Goal: Information Seeking & Learning: Learn about a topic

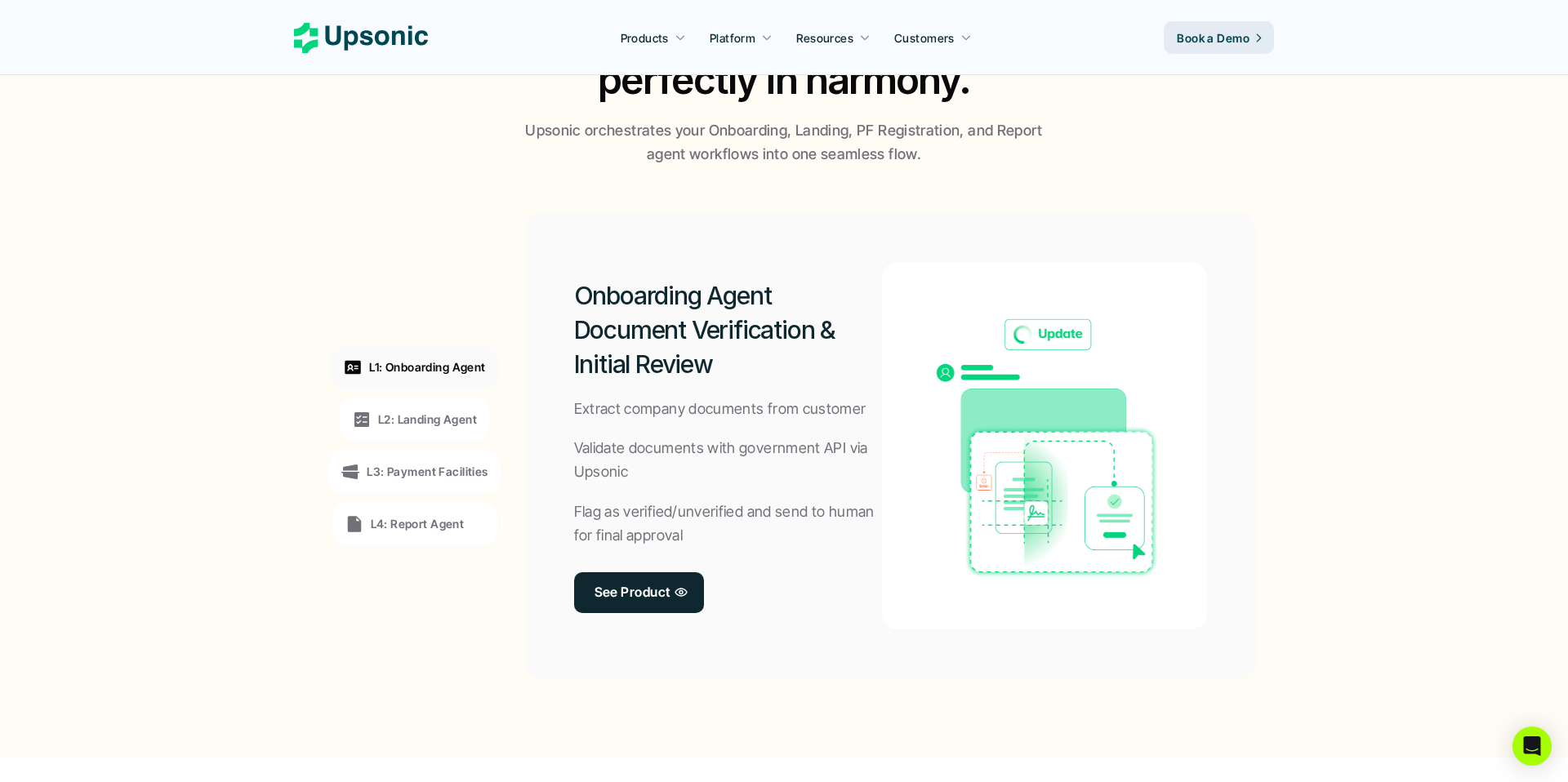
scroll to position [1153, 0]
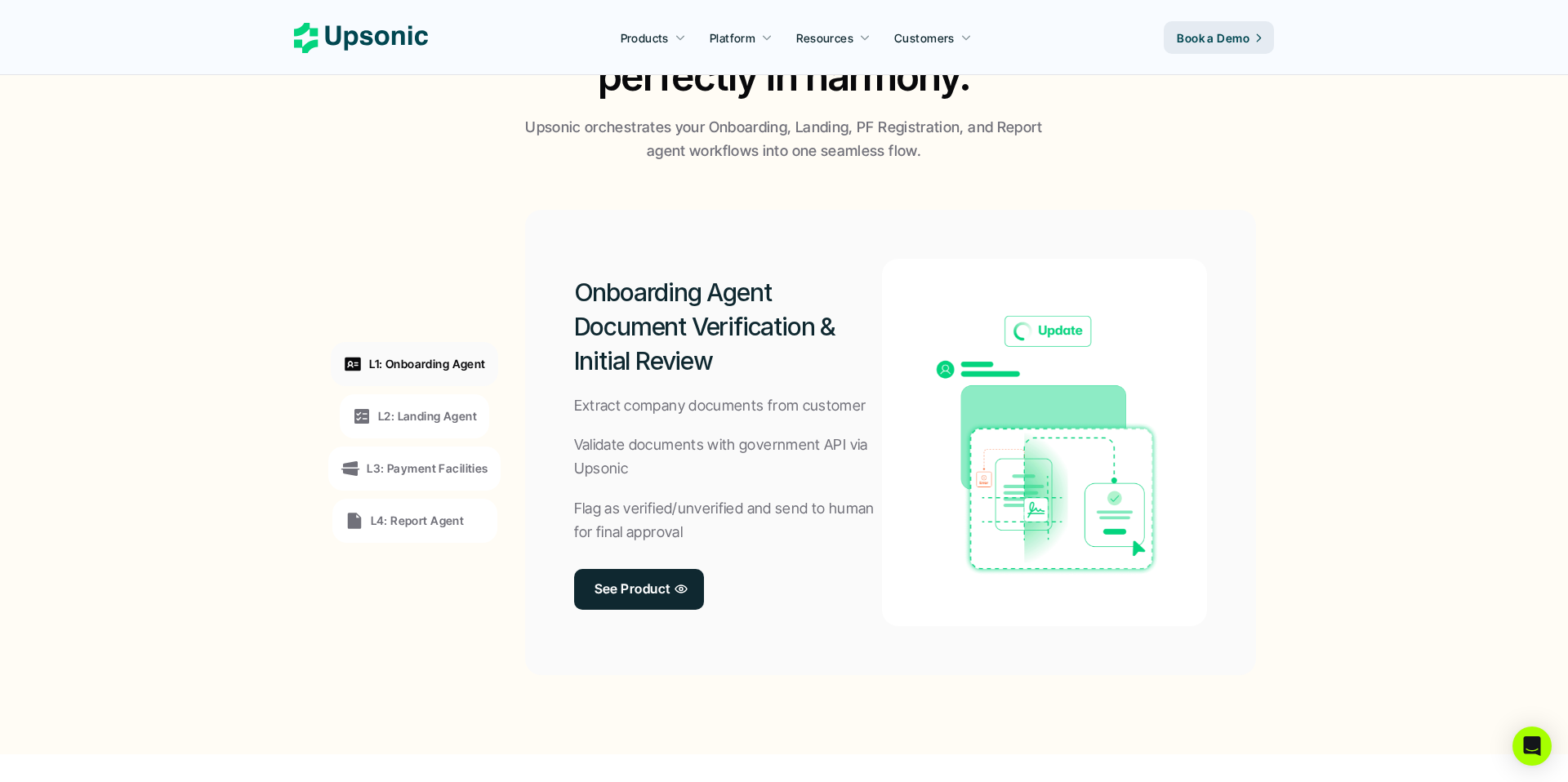
click at [452, 408] on p "L2: Landing Agent" at bounding box center [427, 416] width 99 height 18
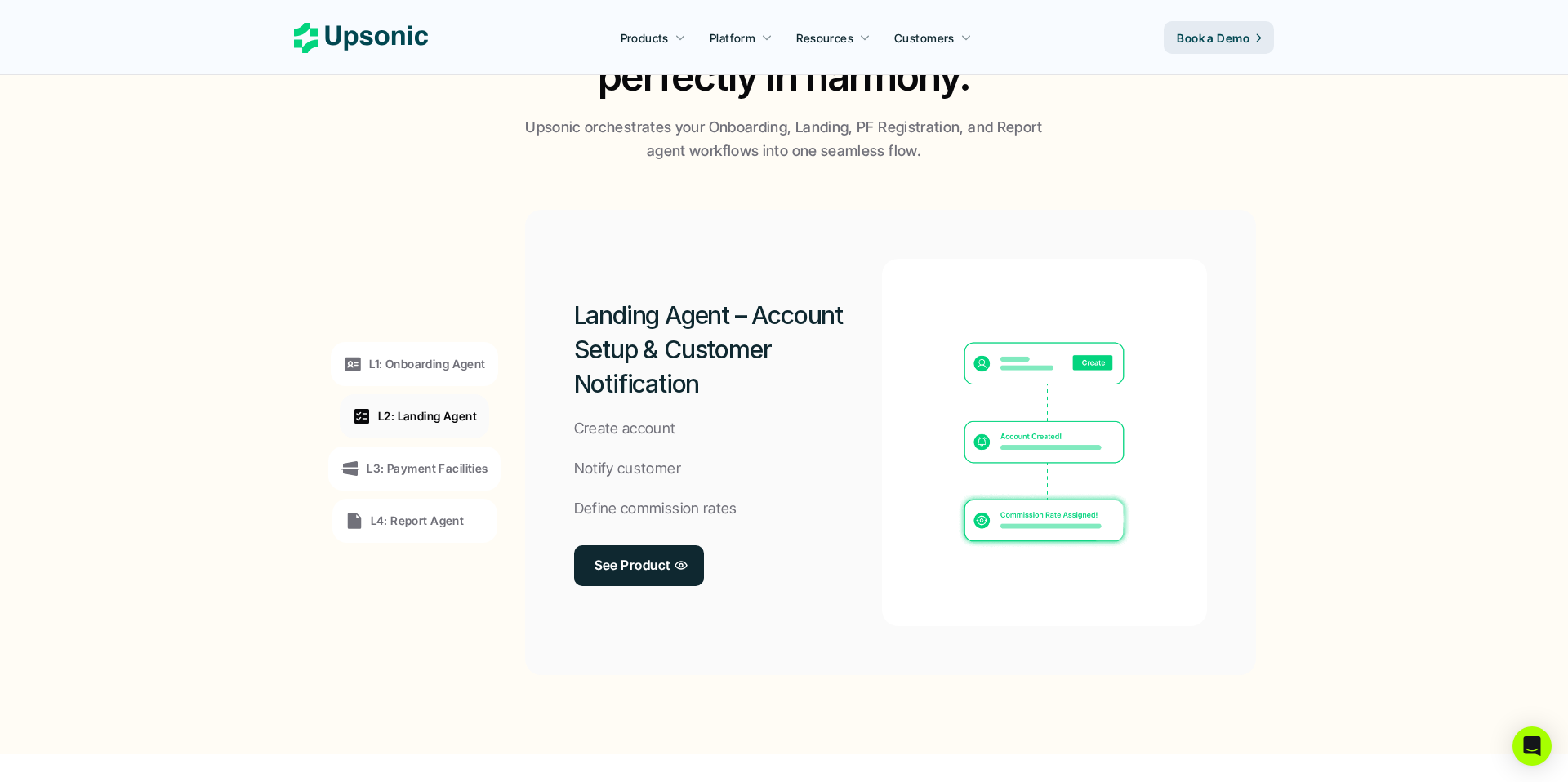
click at [440, 355] on p "L1: Onboarding Agent" at bounding box center [426, 363] width 116 height 18
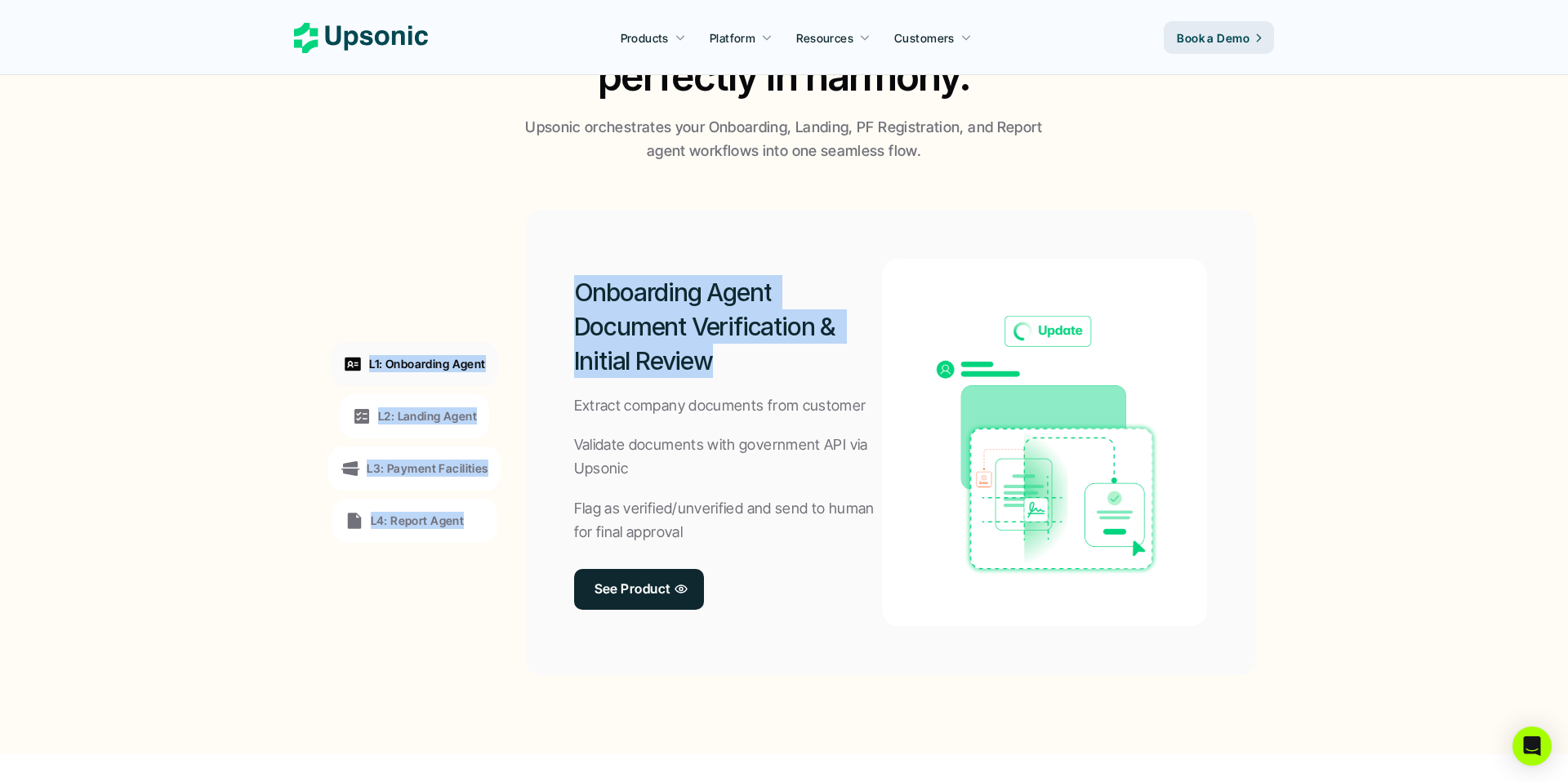
drag, startPoint x: 708, startPoint y: 315, endPoint x: 509, endPoint y: 257, distance: 207.3
click at [509, 257] on div "L1: Onboarding Agent L2: Landing Agent L3: Payment Facilities L4: Report Agent …" at bounding box center [784, 443] width 943 height 494
click at [568, 255] on div "Onboarding Agent Document Verification & Initial Review Extract company documen…" at bounding box center [890, 443] width 731 height 466
drag, startPoint x: 579, startPoint y: 252, endPoint x: 717, endPoint y: 326, distance: 156.6
click at [717, 326] on h2 "Onboarding Agent Document Verification & Initial Review" at bounding box center [729, 326] width 309 height 103
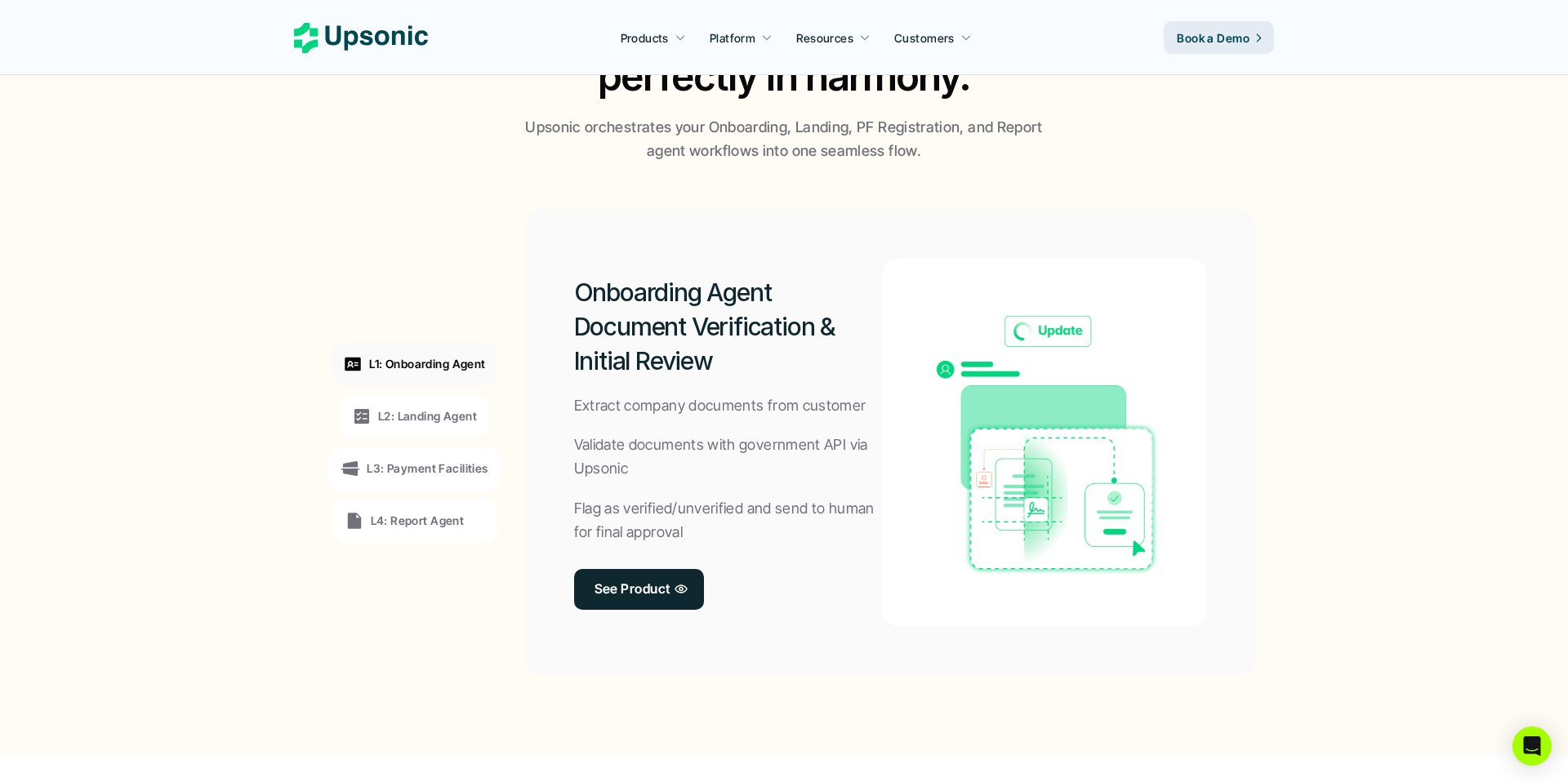
click at [435, 395] on div "L2: Landing Agent" at bounding box center [415, 417] width 150 height 44
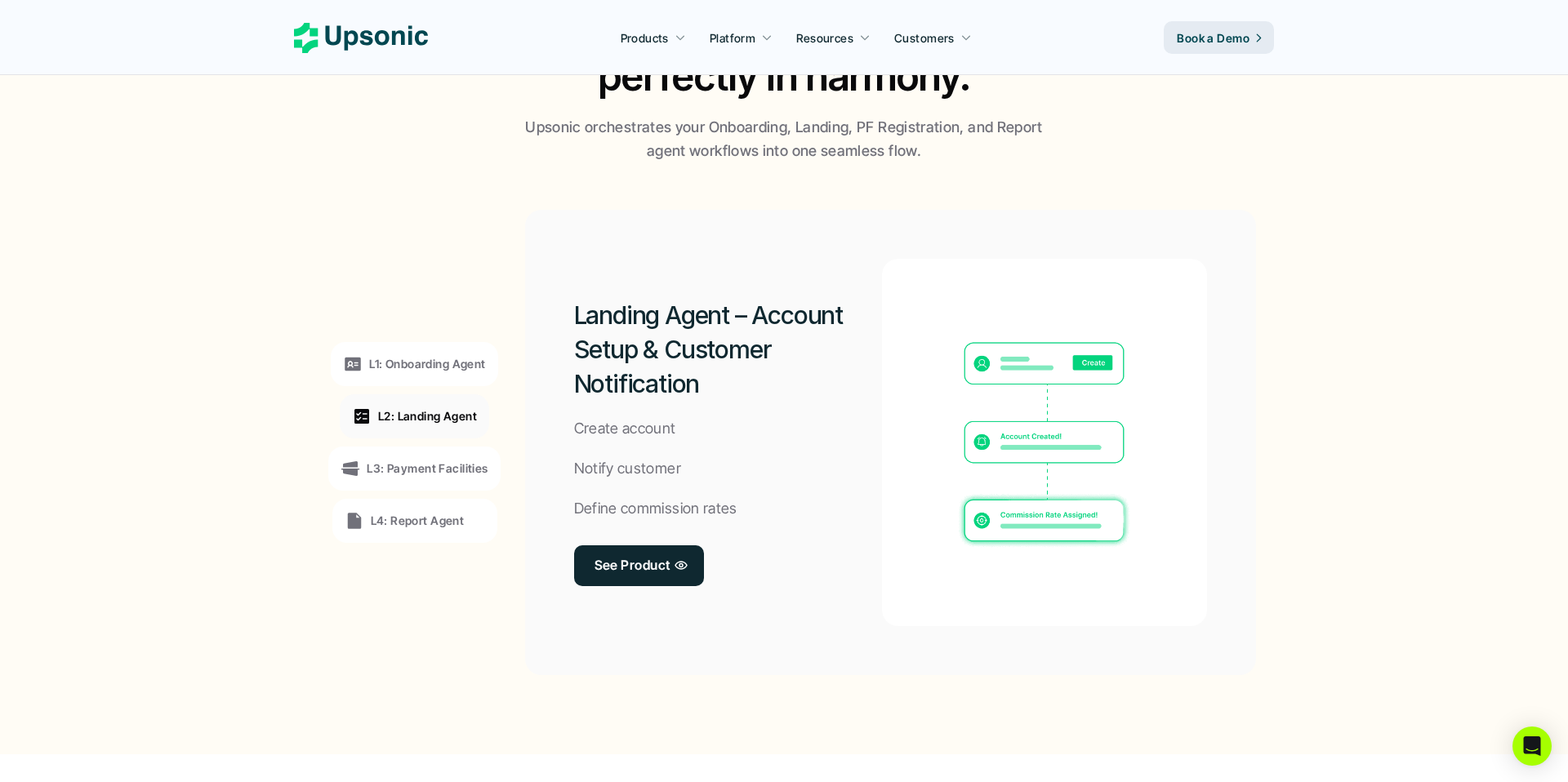
click at [476, 459] on p "L3: Payment Facilities" at bounding box center [427, 468] width 121 height 18
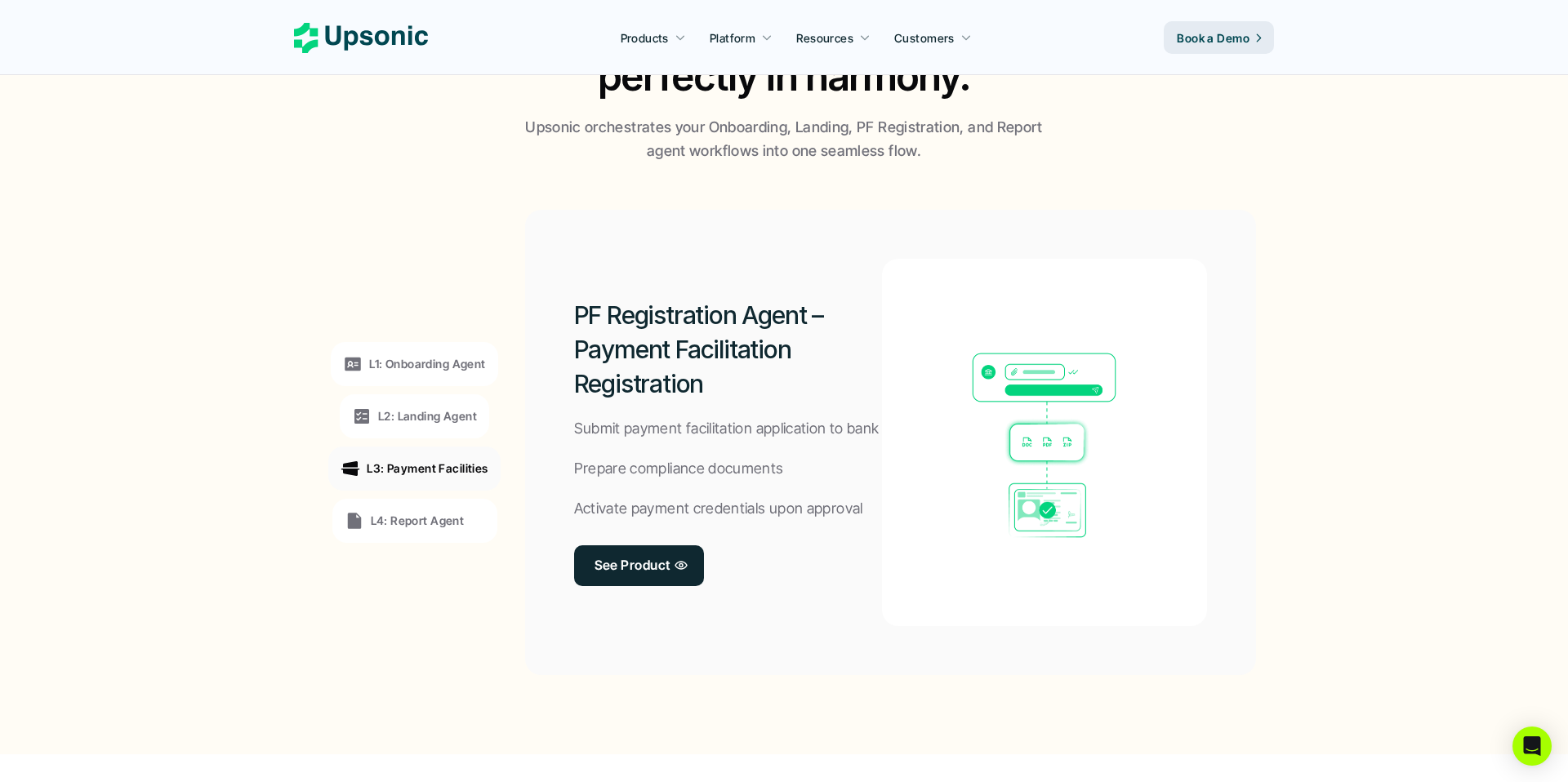
click at [444, 512] on p "L4: Report Agent" at bounding box center [418, 520] width 94 height 18
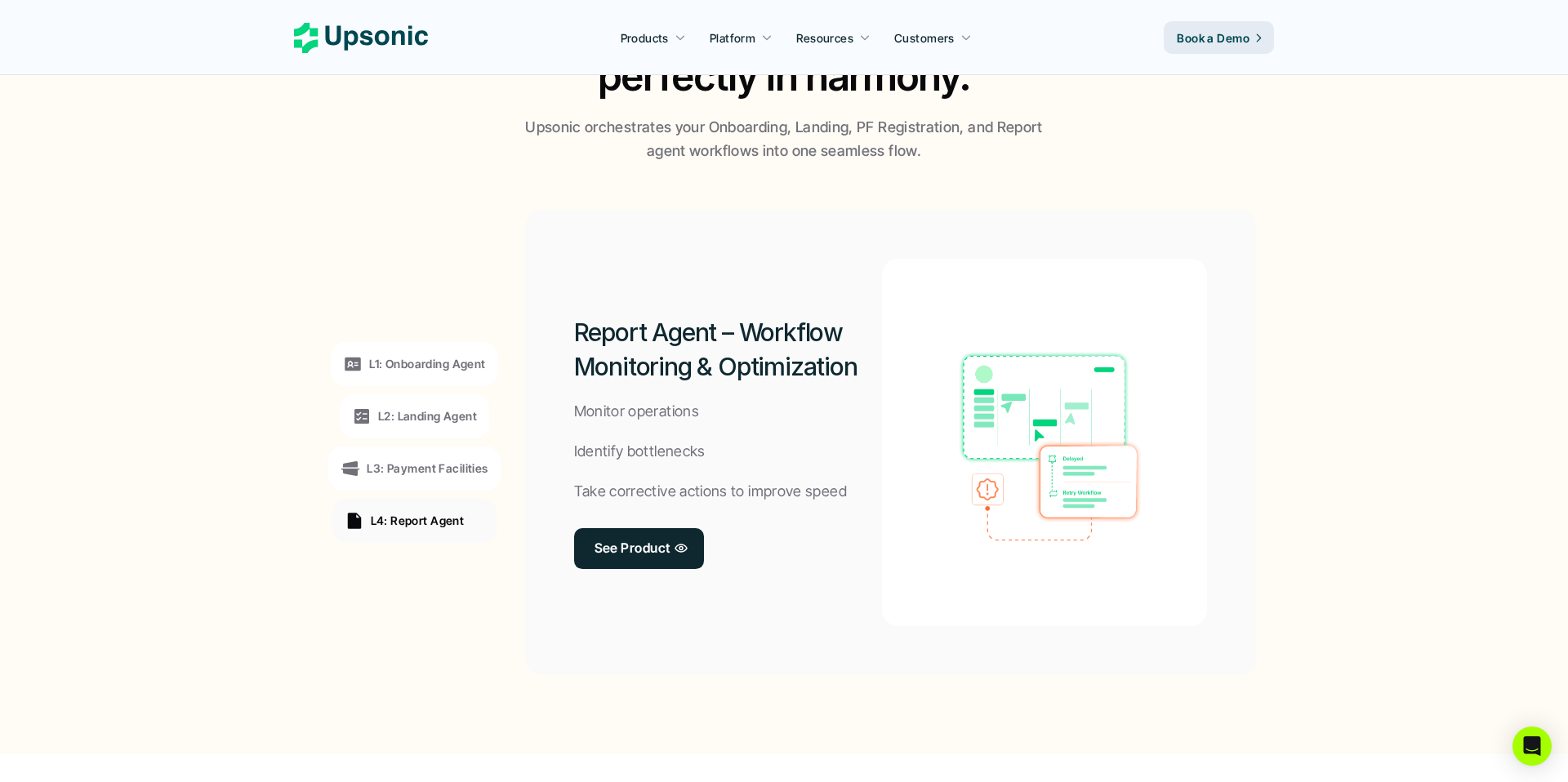
click at [449, 446] on div "L3: Payment Facilities" at bounding box center [414, 469] width 172 height 44
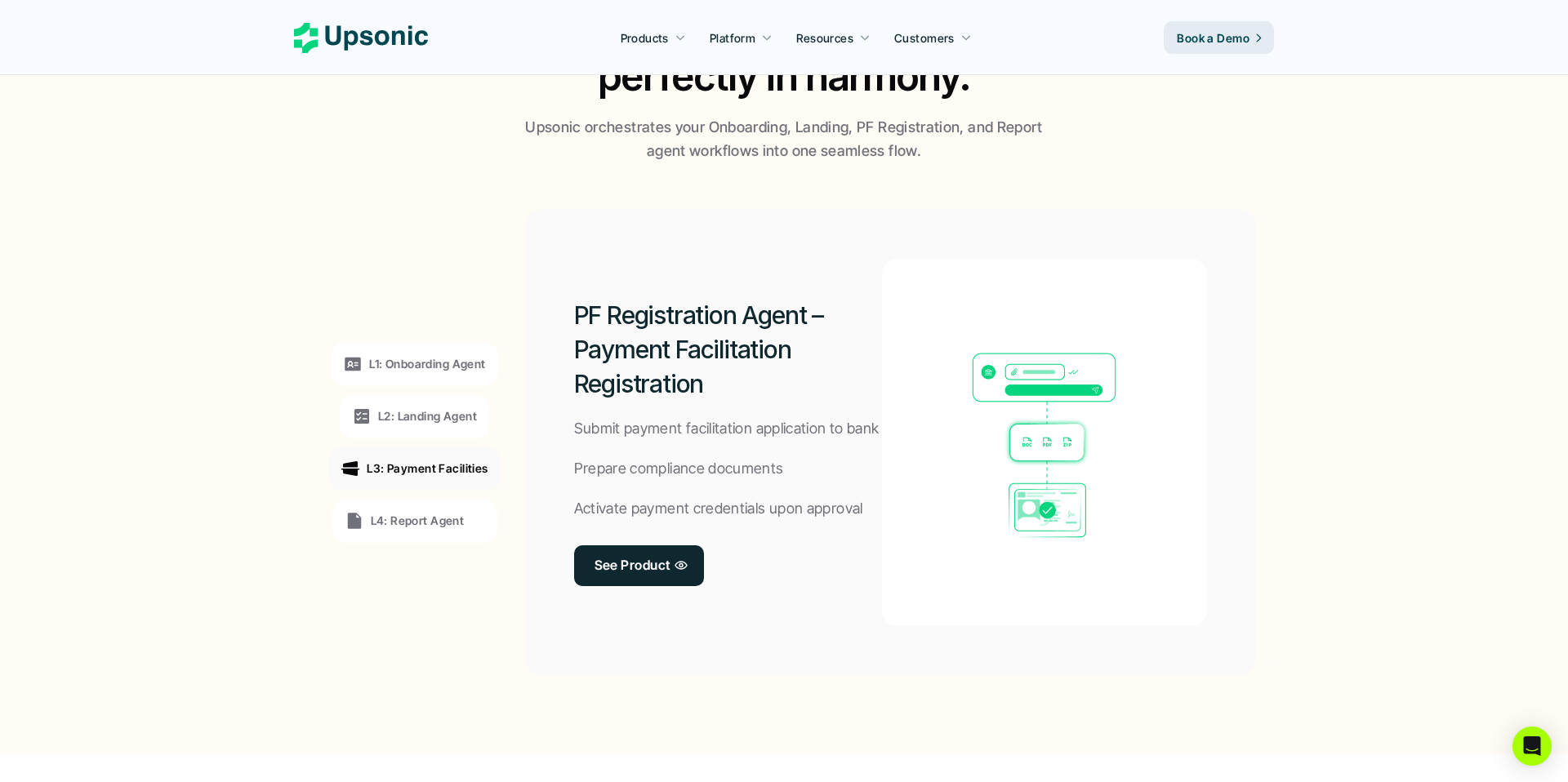
click at [398, 512] on p "L4: Report Agent" at bounding box center [418, 520] width 94 height 18
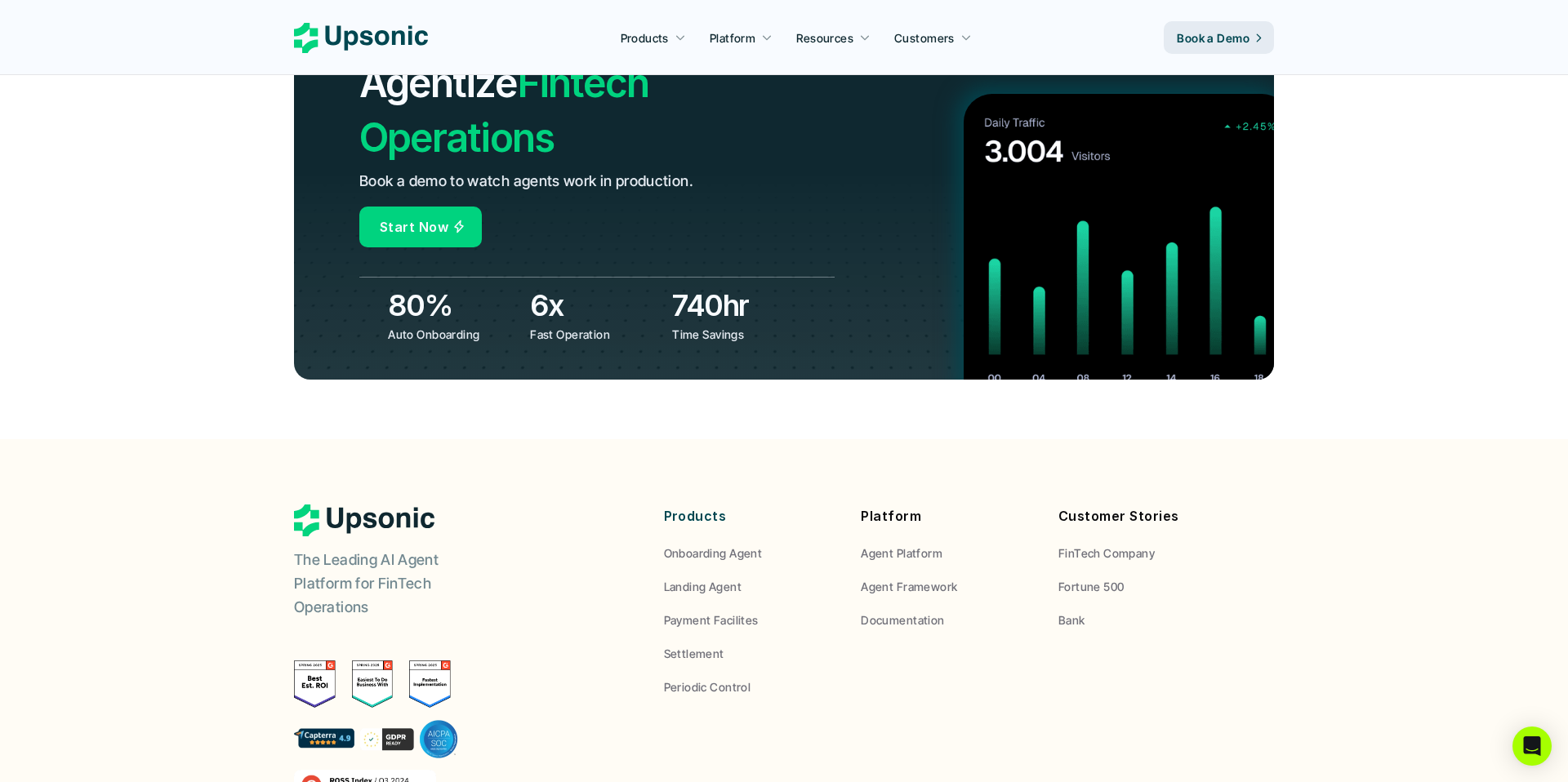
scroll to position [5896, 0]
click at [1093, 545] on p "FinTech Company" at bounding box center [1107, 554] width 96 height 18
click at [1090, 545] on p "FinTech Company" at bounding box center [1107, 554] width 96 height 18
click at [1085, 578] on p "Fortune 500" at bounding box center [1092, 586] width 67 height 18
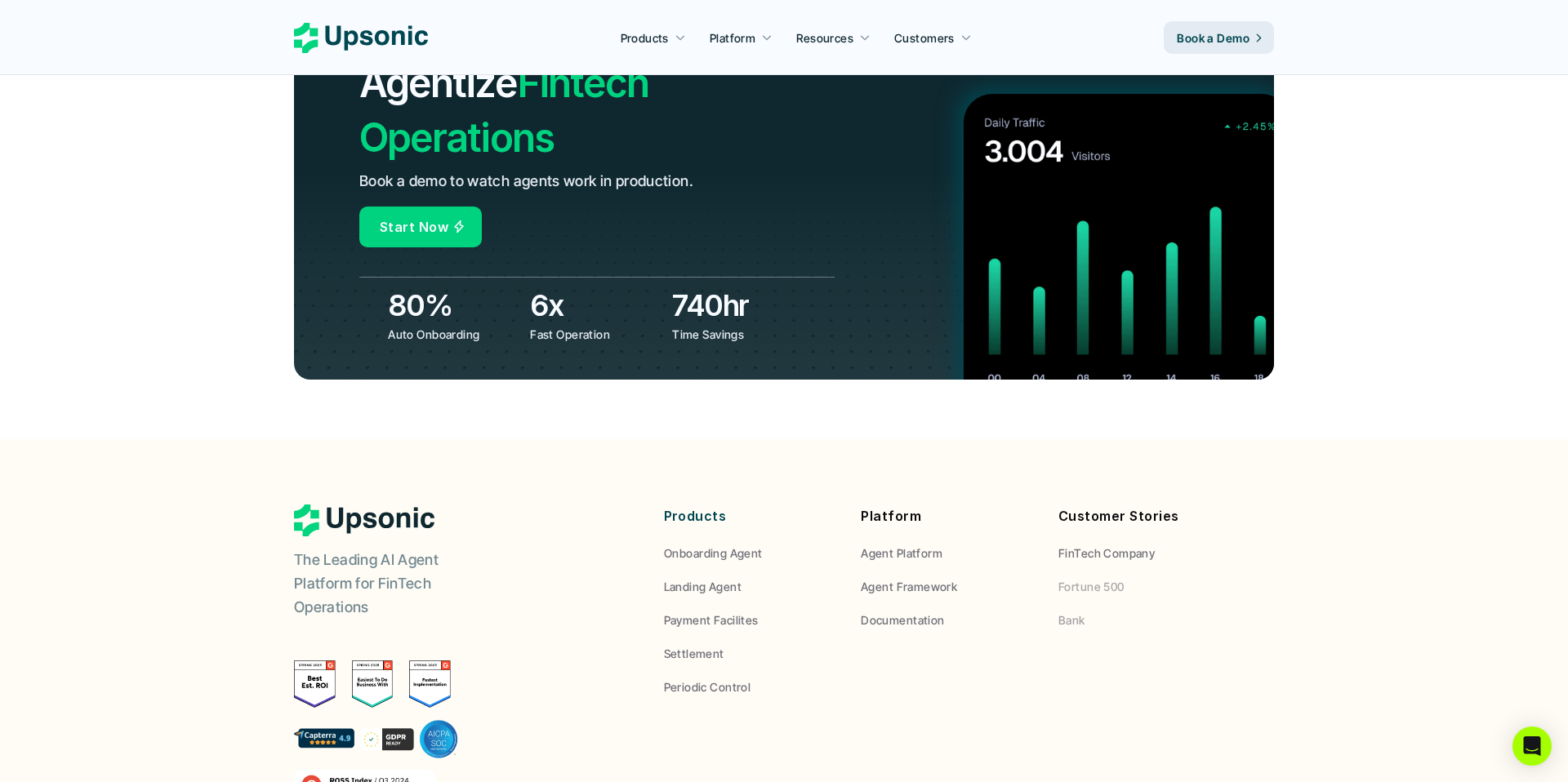
click at [1066, 612] on p "Bank" at bounding box center [1072, 620] width 27 height 18
click at [1000, 516] on div "Products Onboarding Agent Landing Agent Payment Facilites Settlement Periodic C…" at bounding box center [948, 600] width 568 height 191
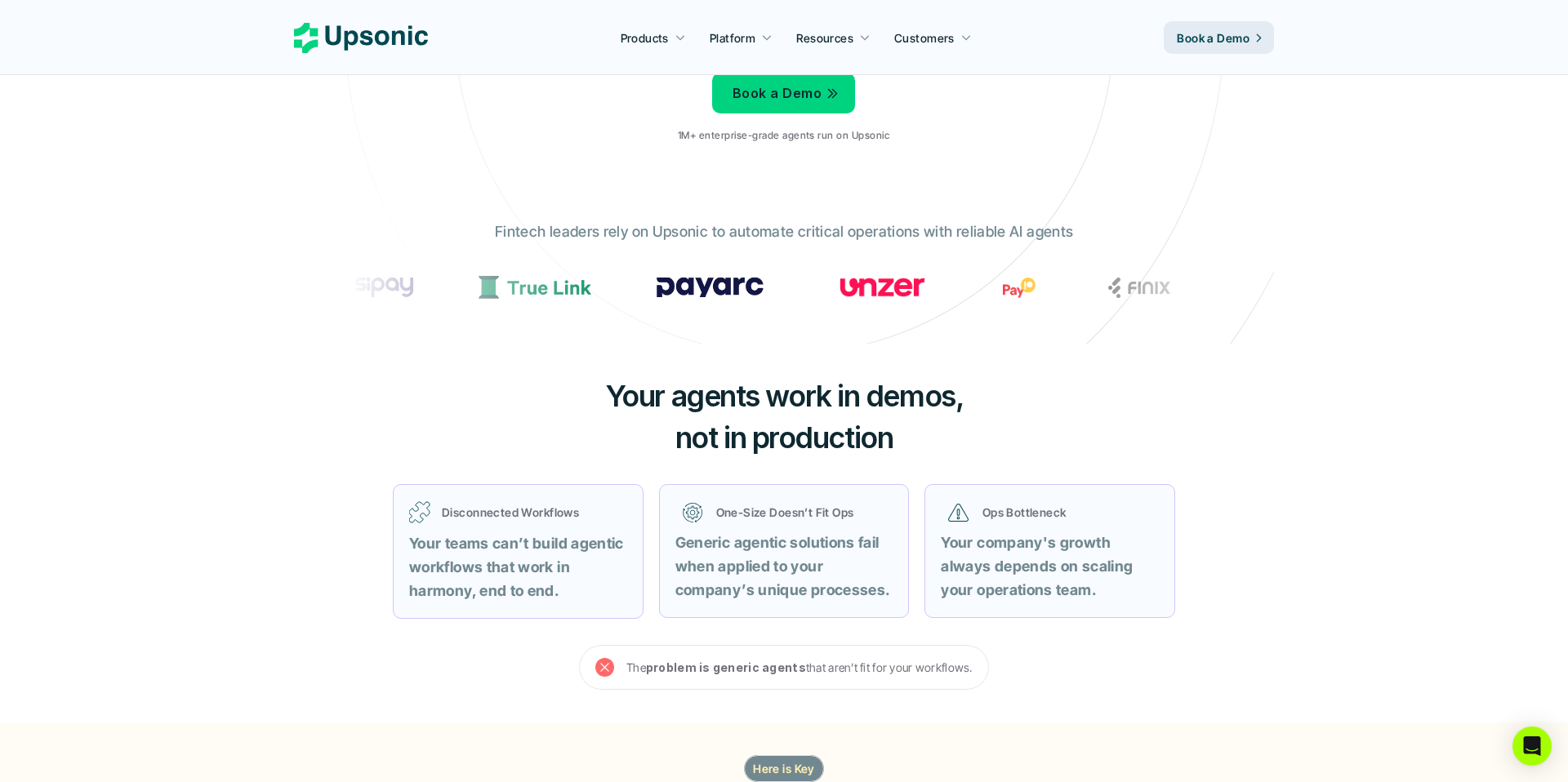
scroll to position [337, 0]
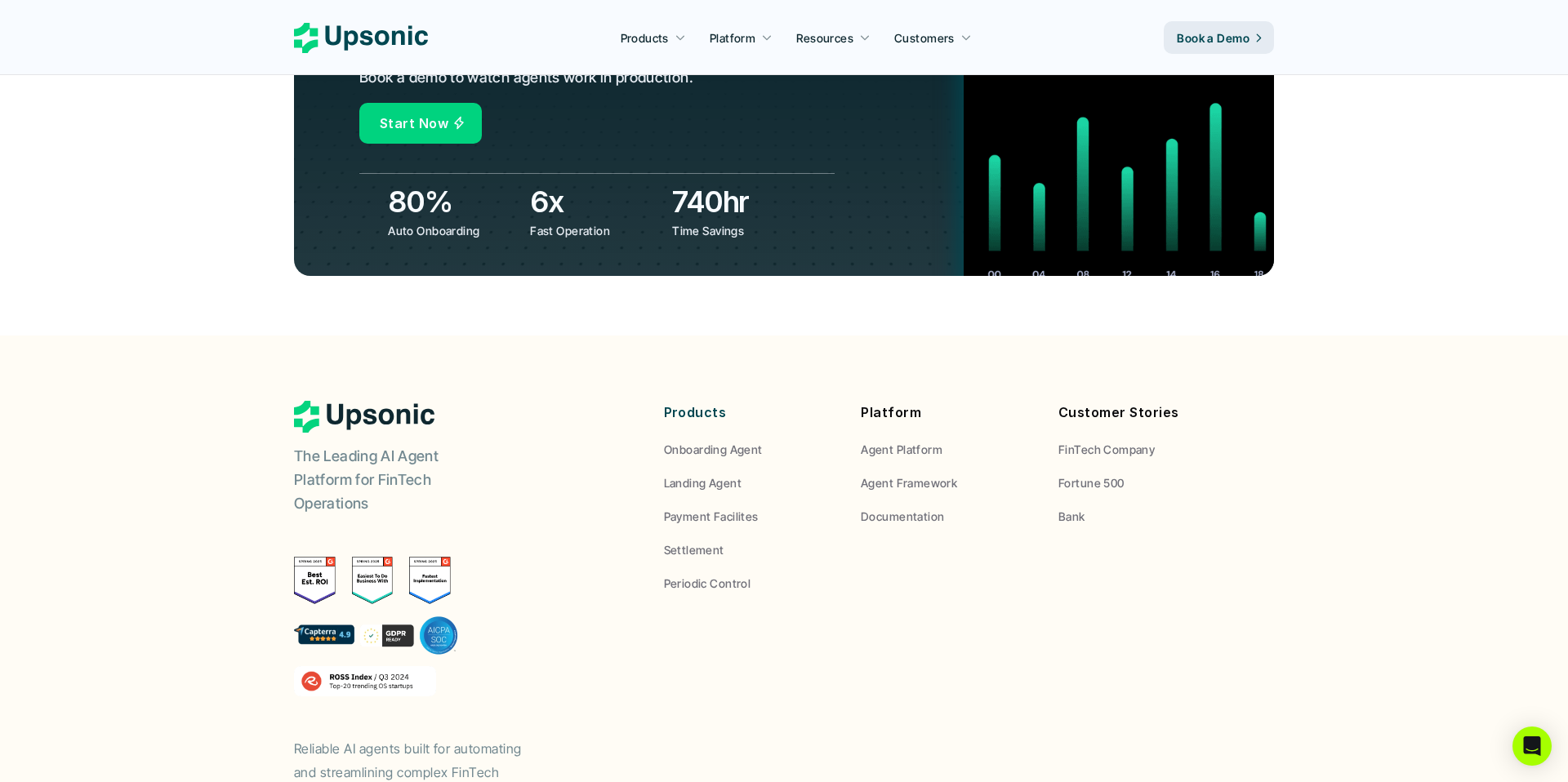
scroll to position [6042, 0]
